Goal: Book appointment/travel/reservation

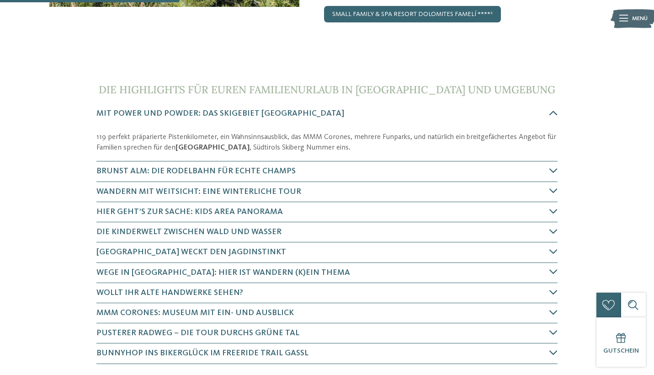
scroll to position [271, 0]
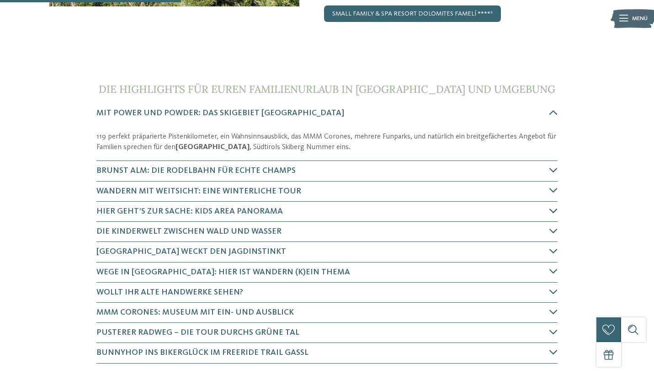
click at [389, 206] on h4 "Hier geht’s zur Sache: Kids Area Panorama" at bounding box center [322, 211] width 453 height 11
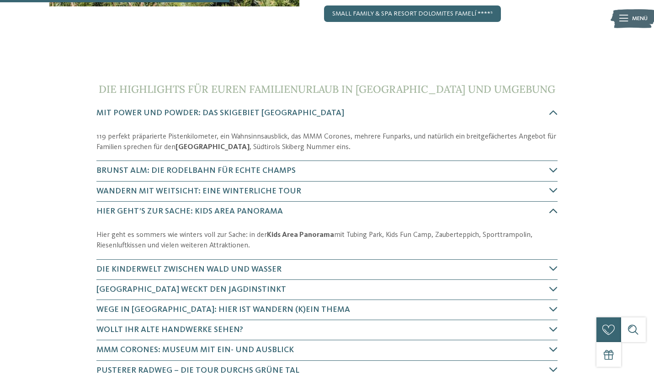
scroll to position [420, 0]
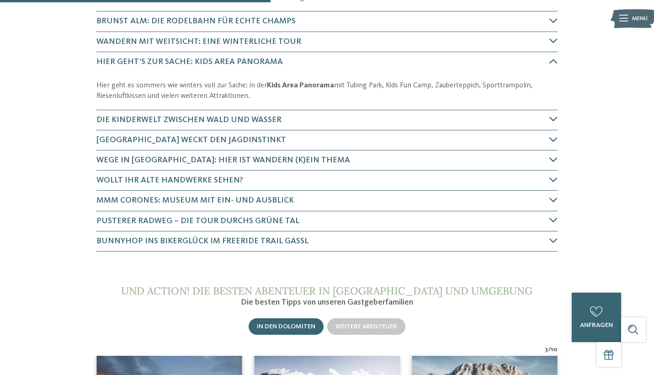
click at [333, 82] on p "Hier geht es sommers wie winters voll zur Sache: in der Kids Area Panorama mit …" at bounding box center [326, 90] width 461 height 21
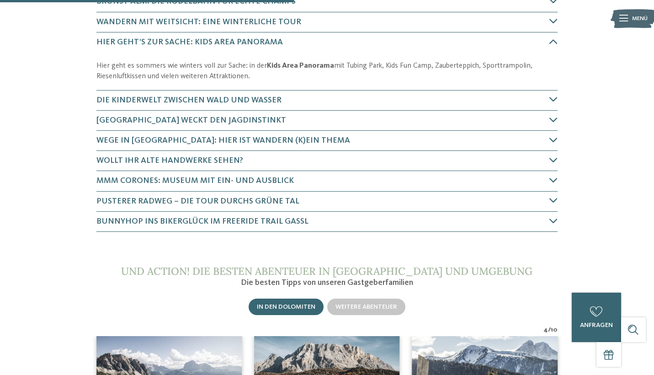
scroll to position [379, 0]
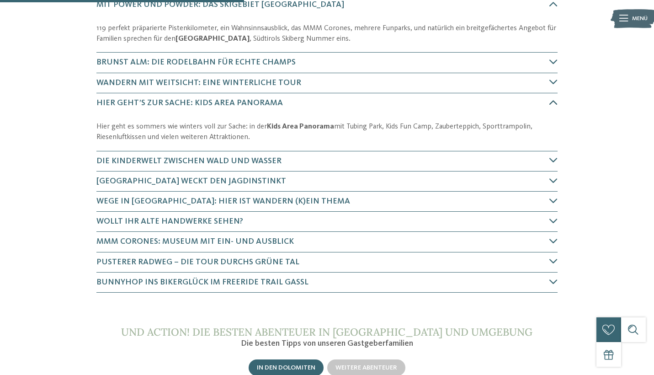
click at [227, 95] on div "Hier geht’s zur Sache: Kids Area Panorama" at bounding box center [326, 103] width 461 height 20
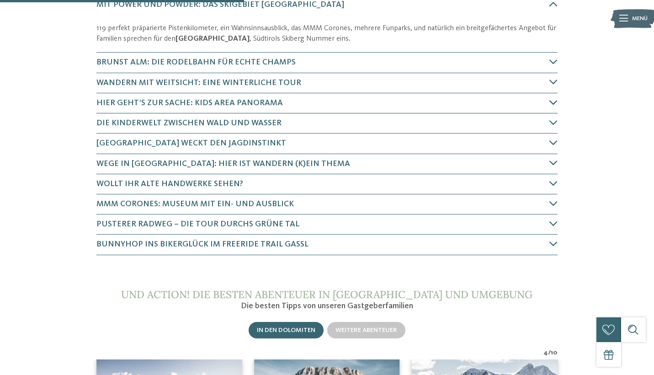
click at [227, 95] on div "Hier geht’s zur Sache: Kids Area Panorama" at bounding box center [326, 103] width 461 height 20
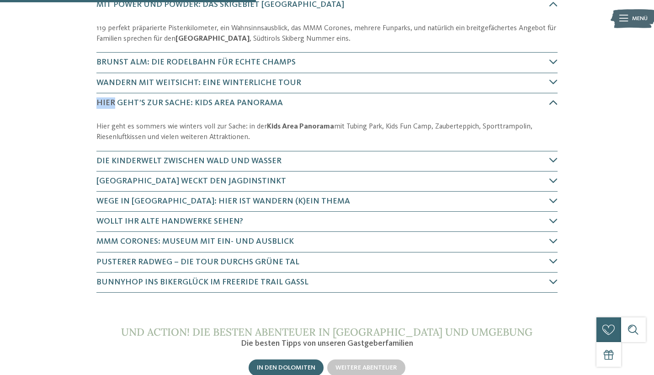
scroll to position [420, 0]
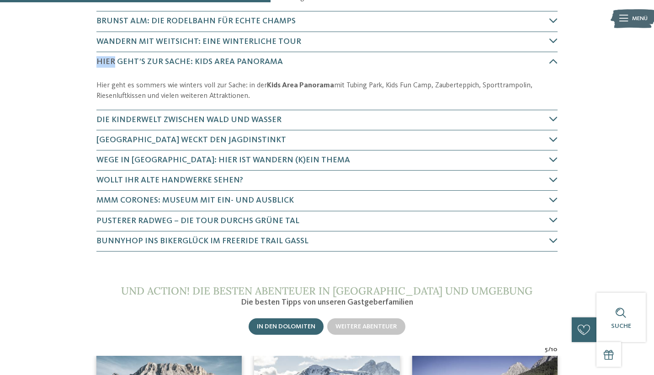
click at [277, 86] on strong "Kids Area Panorama" at bounding box center [300, 85] width 67 height 7
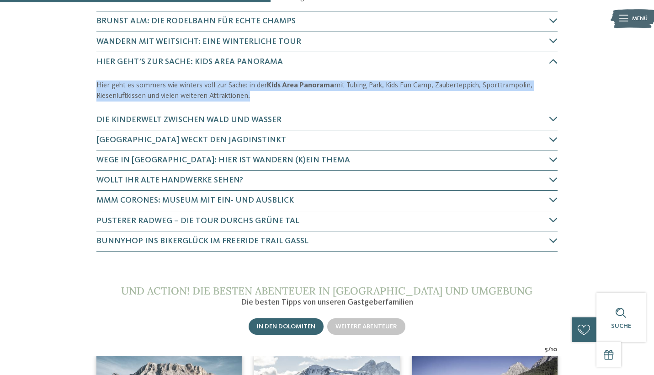
click at [277, 86] on strong "Kids Area Panorama" at bounding box center [300, 85] width 67 height 7
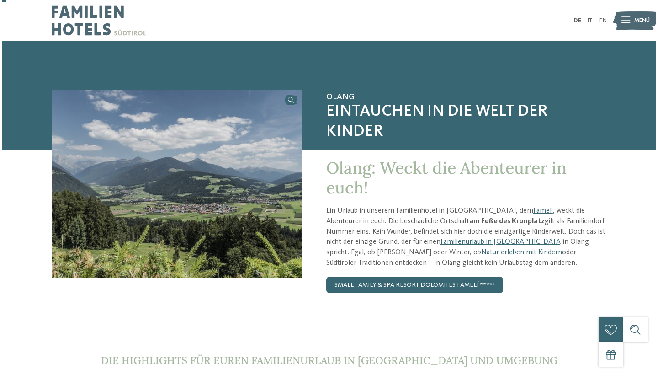
scroll to position [0, 0]
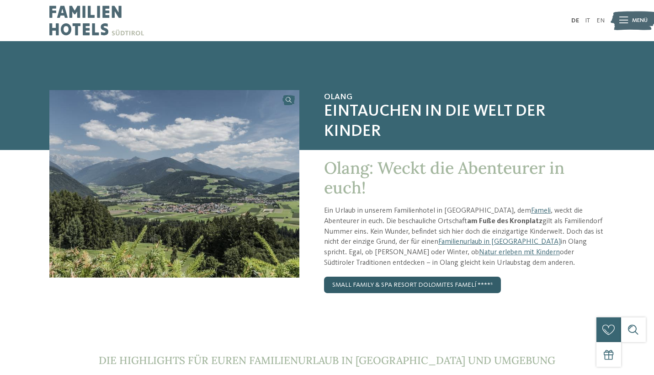
click at [437, 283] on link "small family & spa resort dolomites Famelí ****ˢ" at bounding box center [412, 285] width 177 height 16
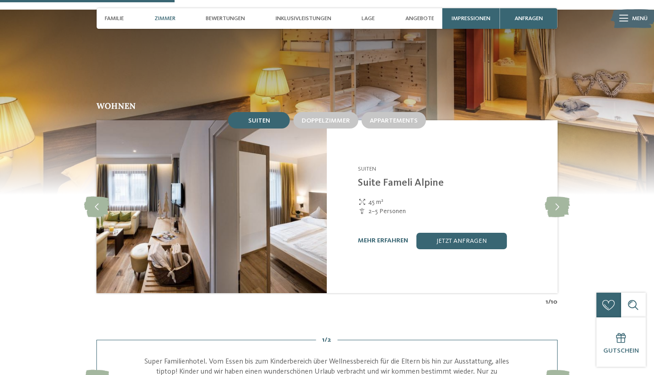
scroll to position [764, 0]
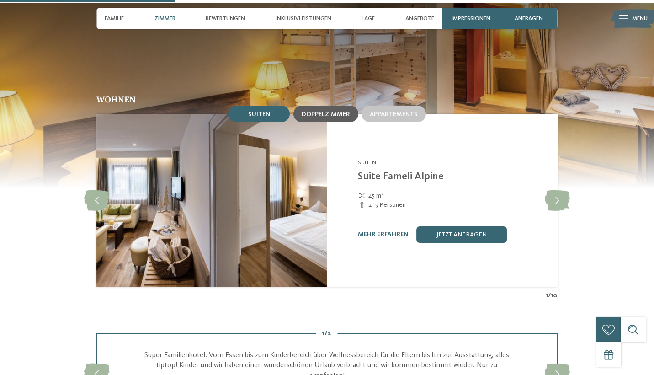
click at [331, 111] on span "Doppelzimmer" at bounding box center [326, 114] width 48 height 6
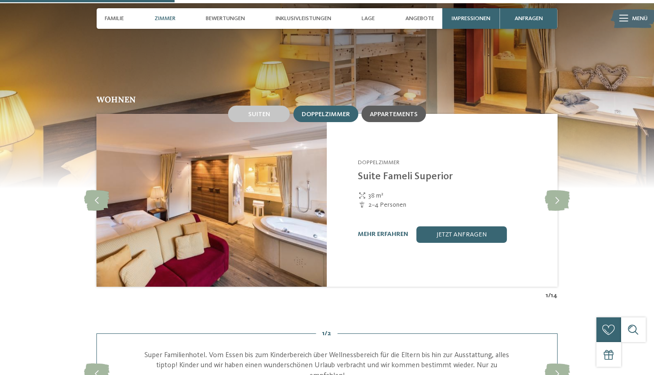
click at [402, 111] on span "Appartements" at bounding box center [394, 114] width 48 height 6
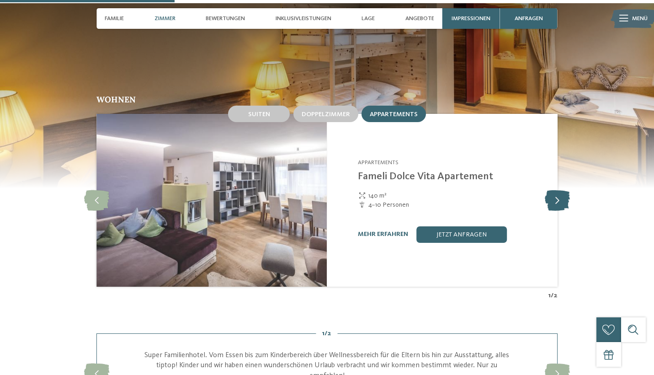
click at [562, 190] on icon at bounding box center [557, 200] width 25 height 21
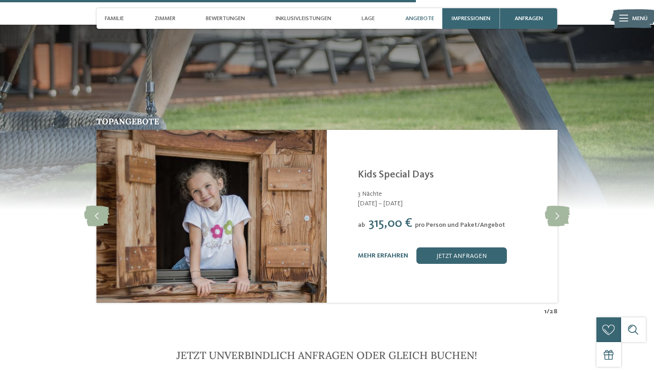
scroll to position [1878, 0]
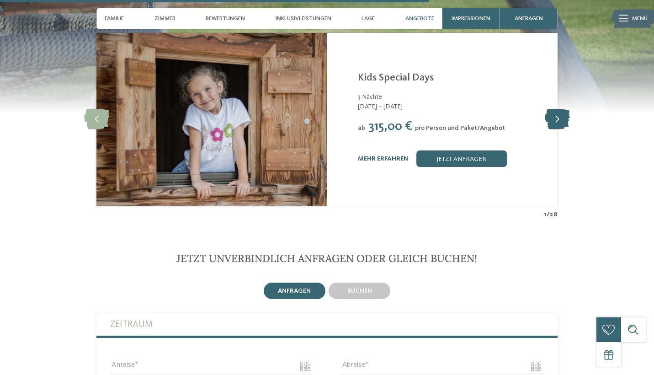
click at [563, 109] on icon at bounding box center [557, 119] width 25 height 21
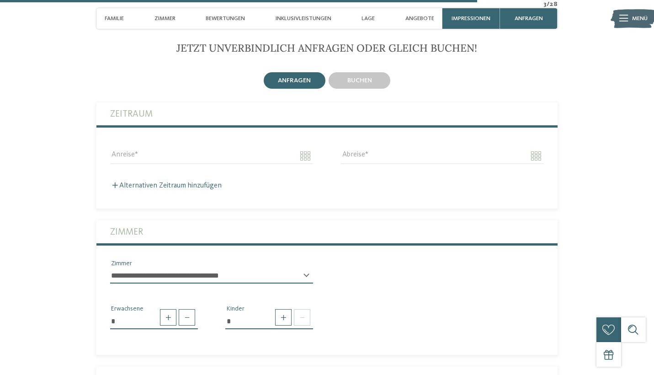
scroll to position [2086, 0]
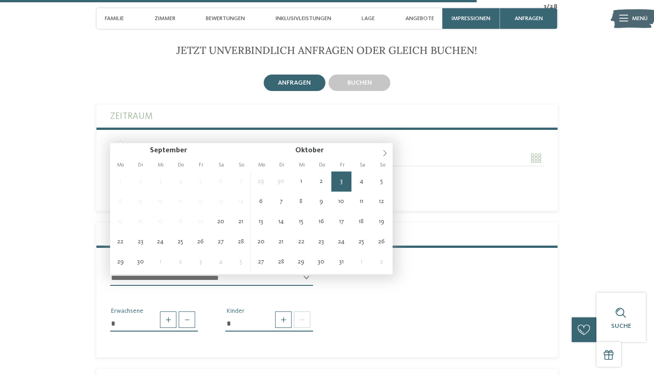
type input "**********"
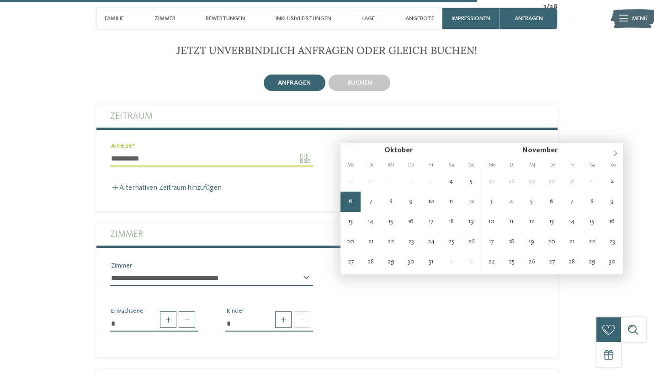
type input "**********"
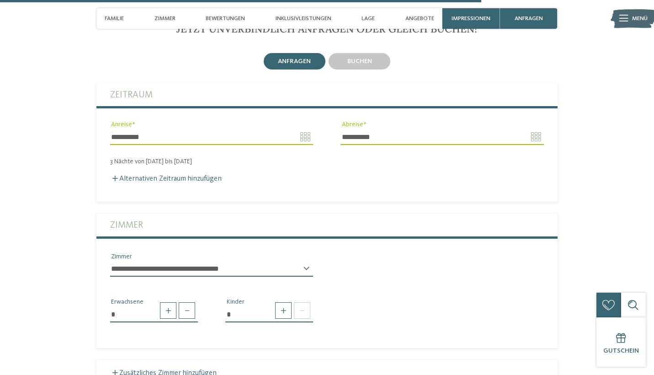
scroll to position [2158, 0]
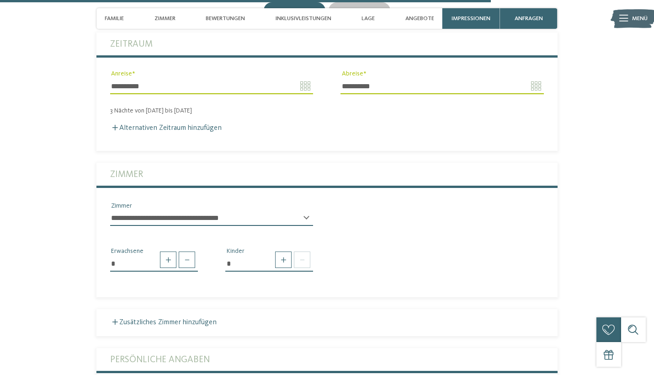
click at [273, 210] on div "**********" at bounding box center [211, 221] width 203 height 23
click at [284, 251] on span at bounding box center [283, 259] width 16 height 16
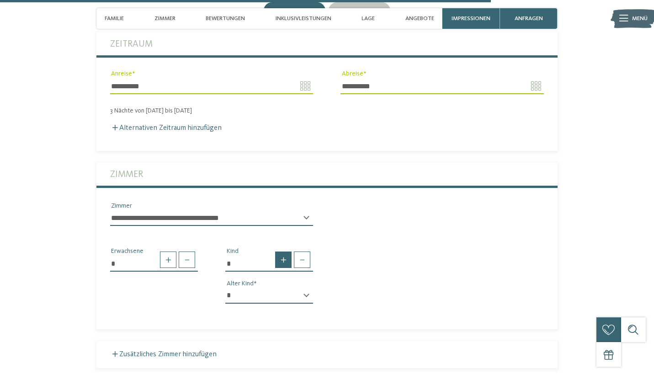
click at [284, 251] on span at bounding box center [283, 259] width 16 height 16
type input "*"
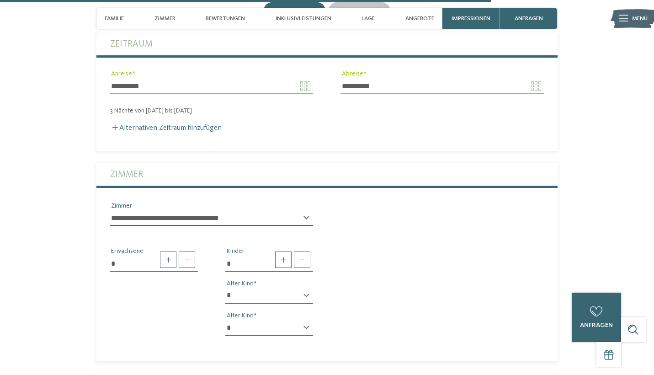
select select "*"
click at [285, 320] on select "* * * * * * * * * * * ** ** ** ** ** ** ** **" at bounding box center [269, 328] width 88 height 16
select select "*"
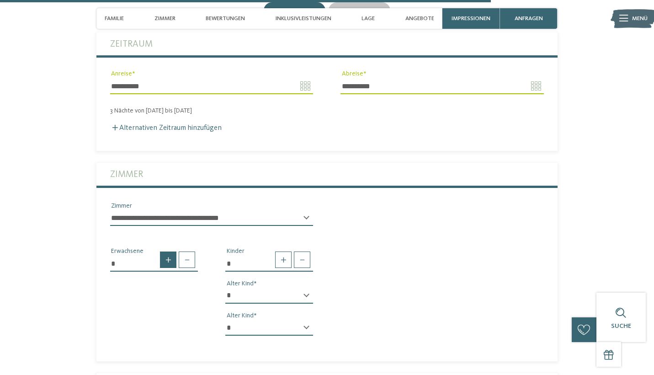
click at [165, 251] on span at bounding box center [168, 259] width 16 height 16
click at [183, 251] on span at bounding box center [187, 259] width 16 height 16
type input "*"
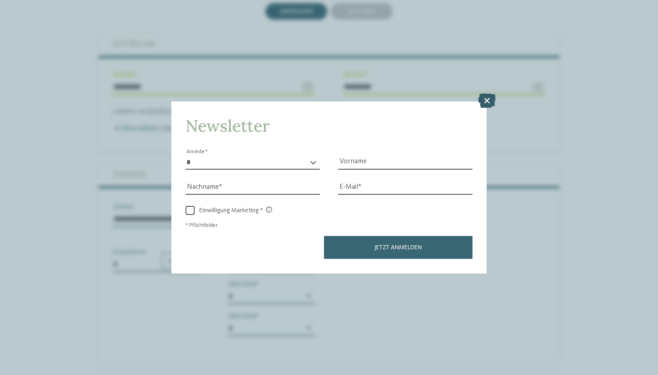
click at [490, 94] on icon at bounding box center [487, 101] width 18 height 15
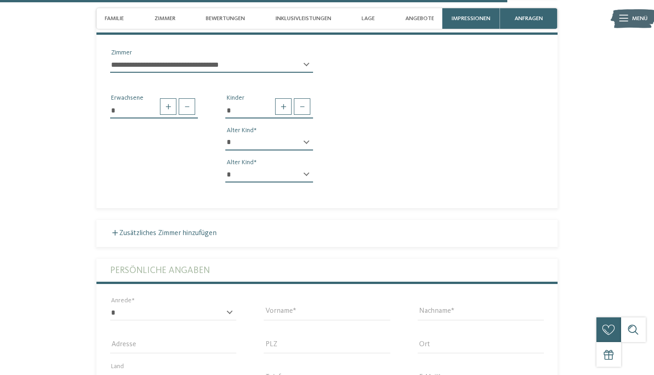
scroll to position [2139, 0]
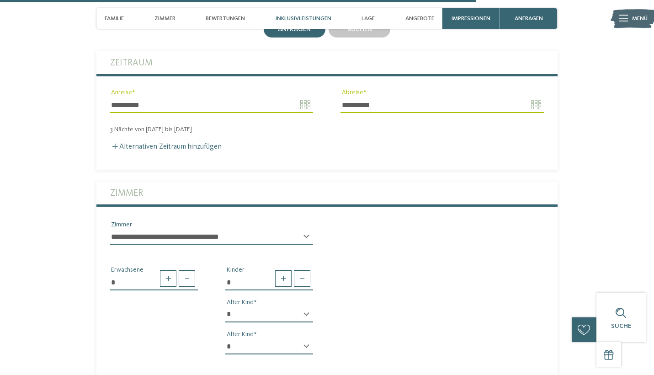
click at [315, 20] on span "Inklusivleistungen" at bounding box center [304, 18] width 56 height 7
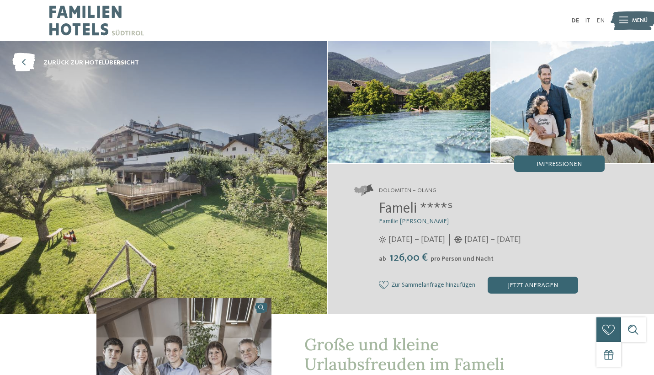
scroll to position [0, 0]
